Goal: Information Seeking & Learning: Learn about a topic

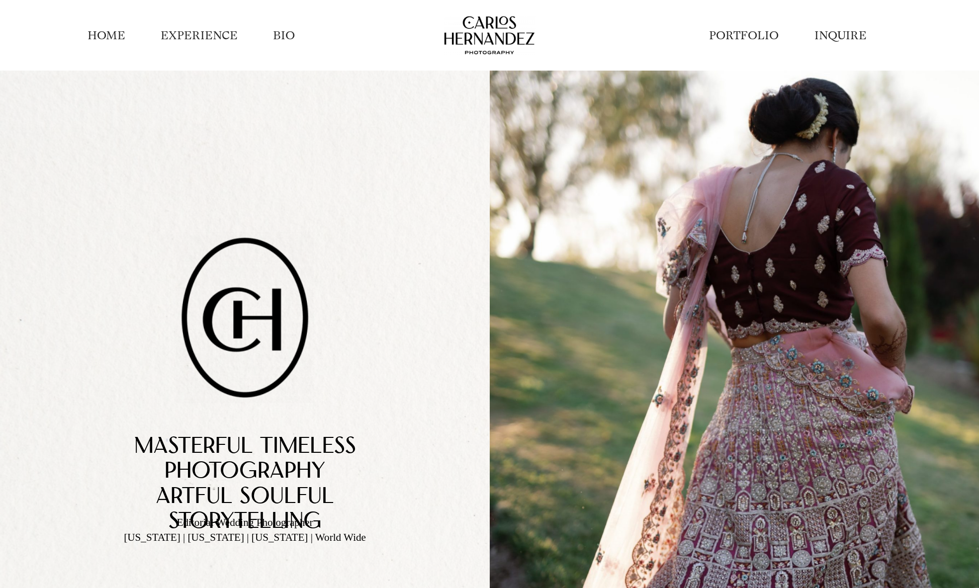
click at [284, 35] on link "BIO" at bounding box center [284, 35] width 22 height 16
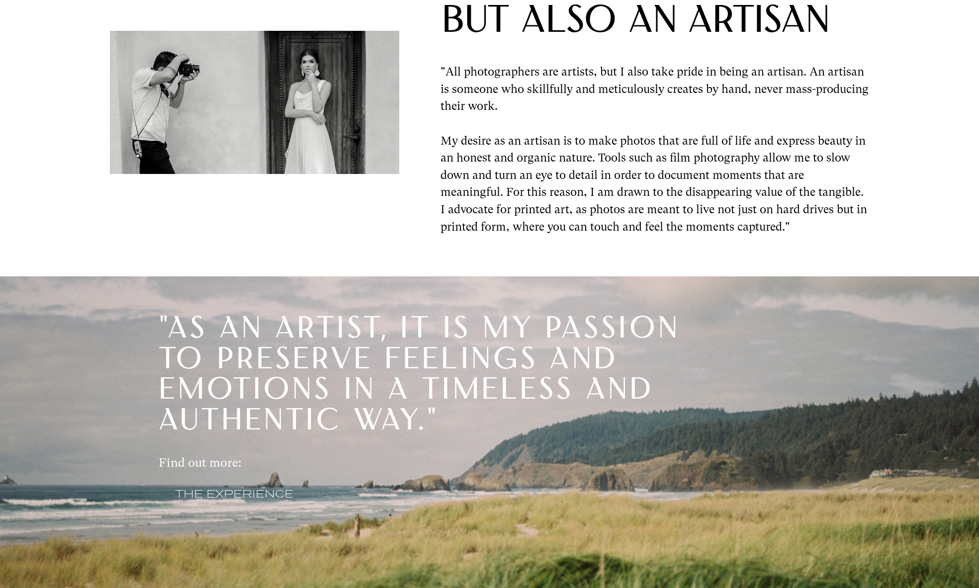
scroll to position [563, 0]
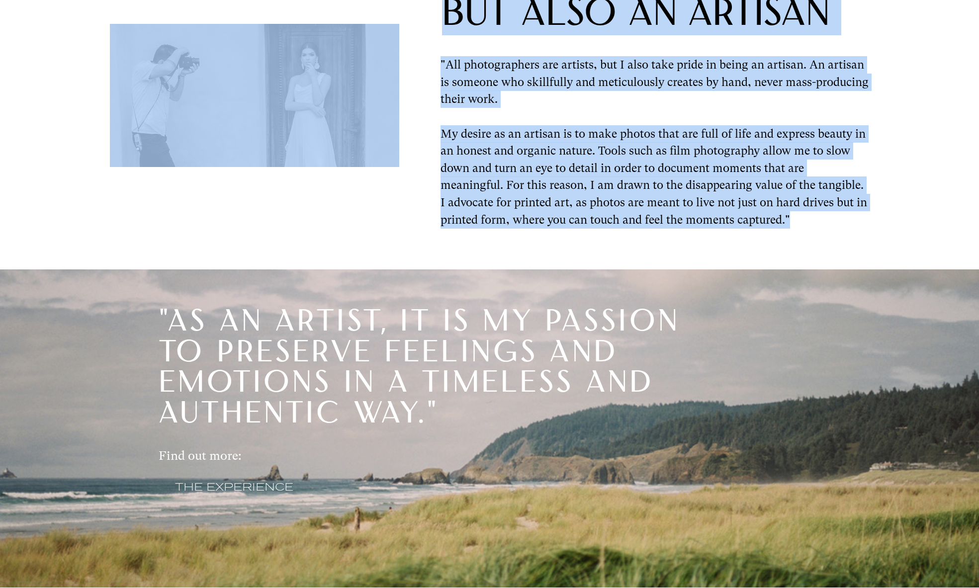
drag, startPoint x: 632, startPoint y: 164, endPoint x: 415, endPoint y: 54, distance: 243.6
click at [415, 54] on div "Not only an artist, but also an artisan "All photographers are artists, but I a…" at bounding box center [489, 93] width 979 height 352
click at [570, 97] on p ""All photographers are artists, but I also take pride in being an artisan. An a…" at bounding box center [655, 82] width 429 height 52
